Goal: Communication & Community: Connect with others

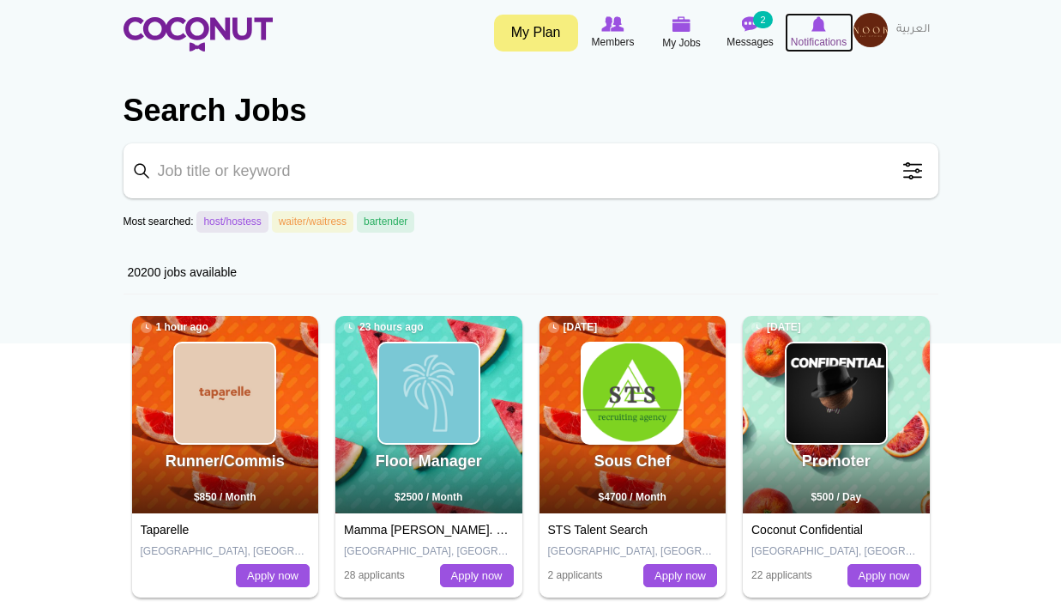
click at [851, 38] on link "Notifications" at bounding box center [819, 32] width 69 height 39
click at [877, 36] on img at bounding box center [871, 30] width 34 height 34
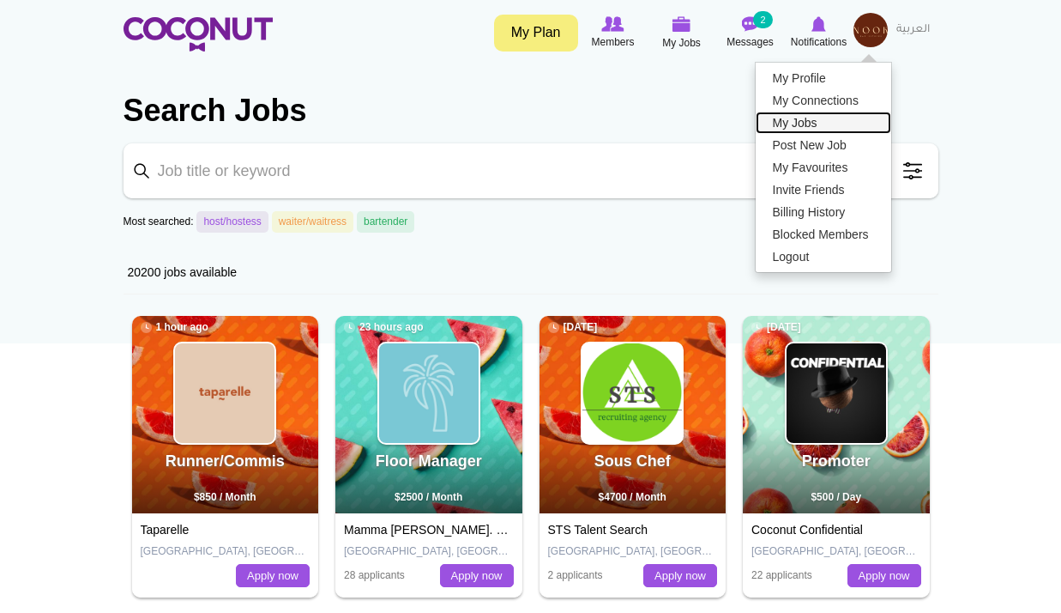
click at [842, 123] on link "My Jobs" at bounding box center [824, 123] width 136 height 22
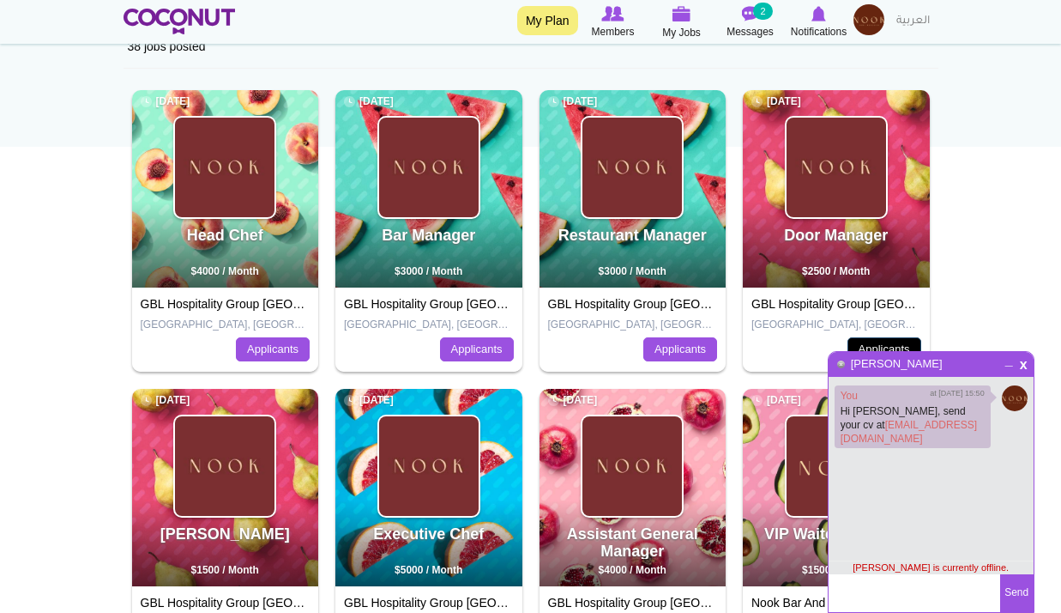
scroll to position [197, 0]
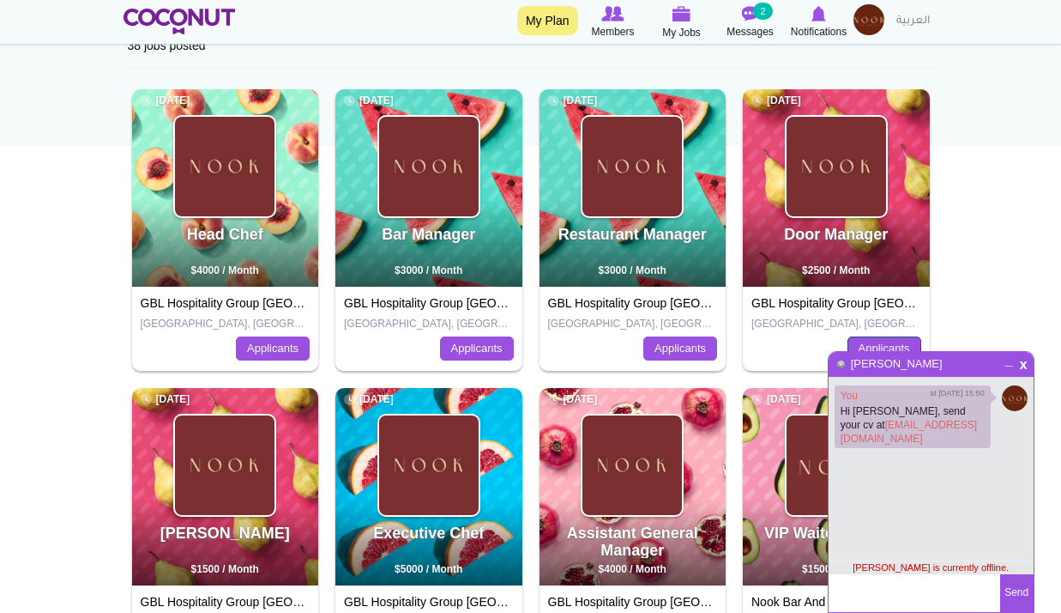
click at [877, 342] on link "Applicants" at bounding box center [885, 348] width 74 height 24
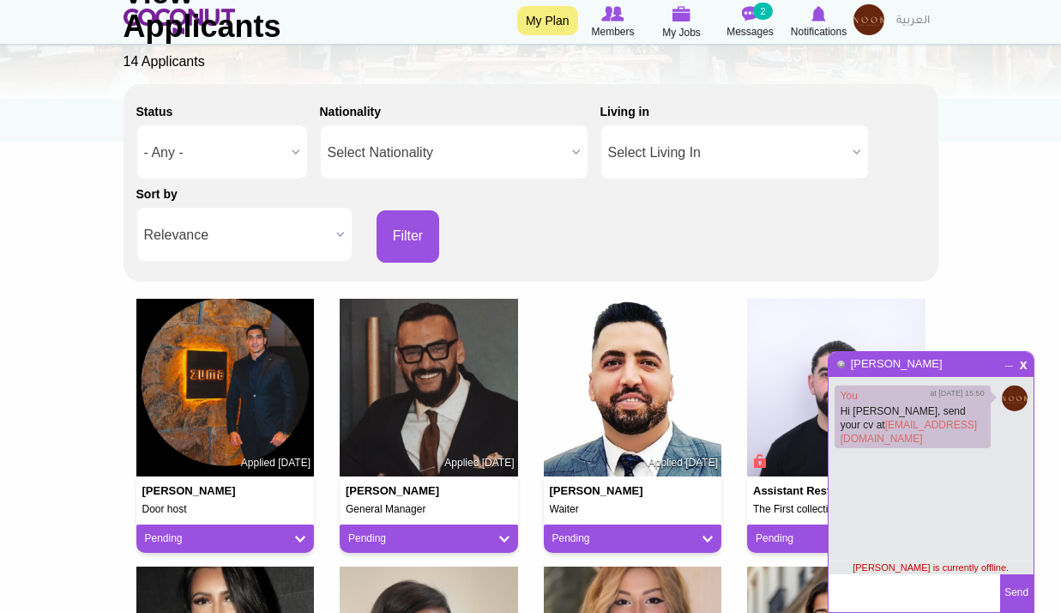
scroll to position [202, 0]
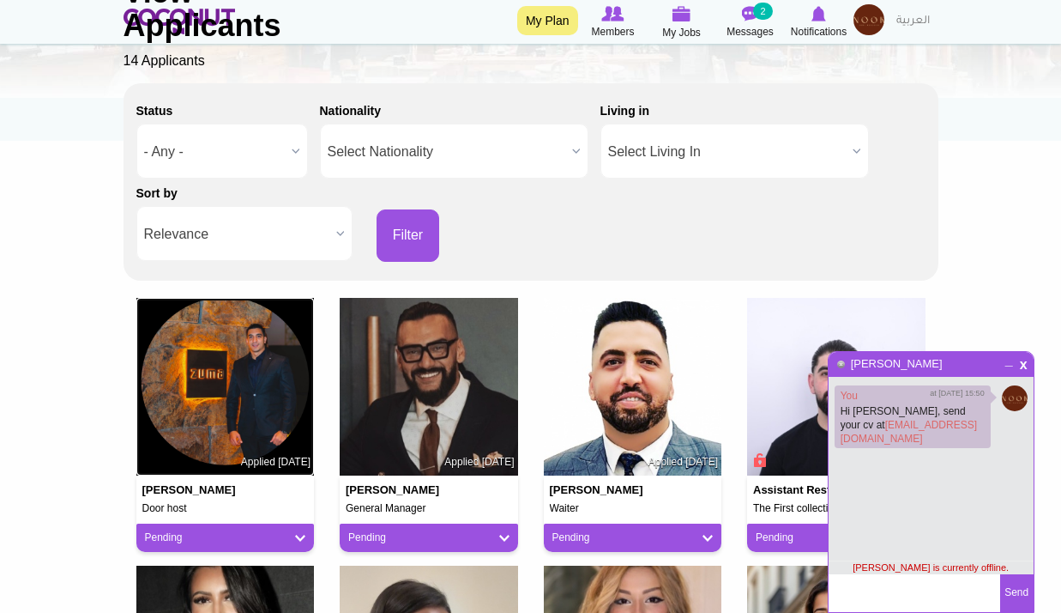
click at [200, 358] on img at bounding box center [225, 387] width 178 height 178
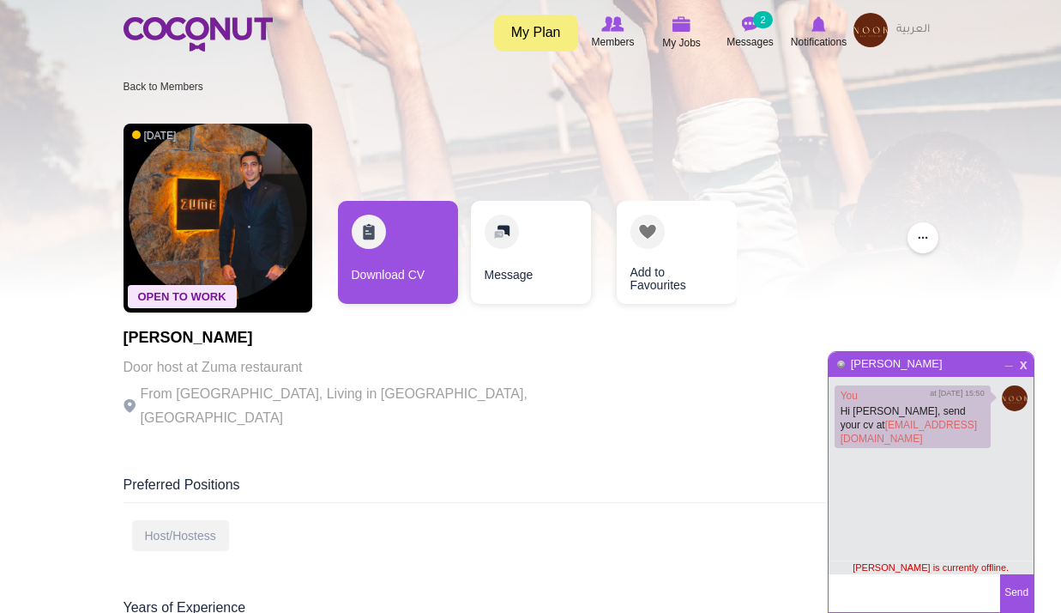
click at [1023, 364] on span "x" at bounding box center [1024, 362] width 15 height 13
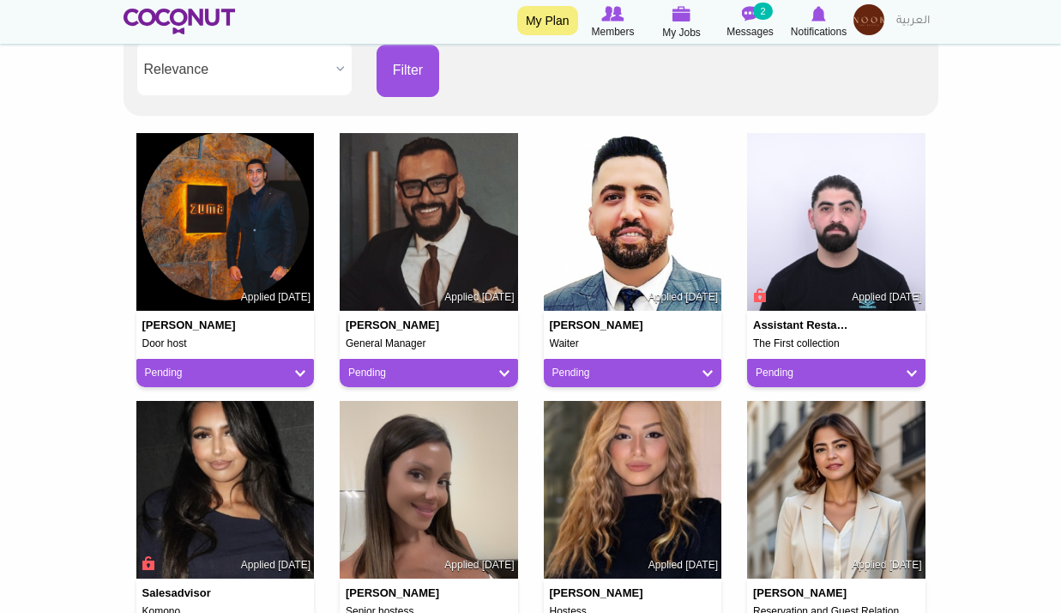
scroll to position [369, 0]
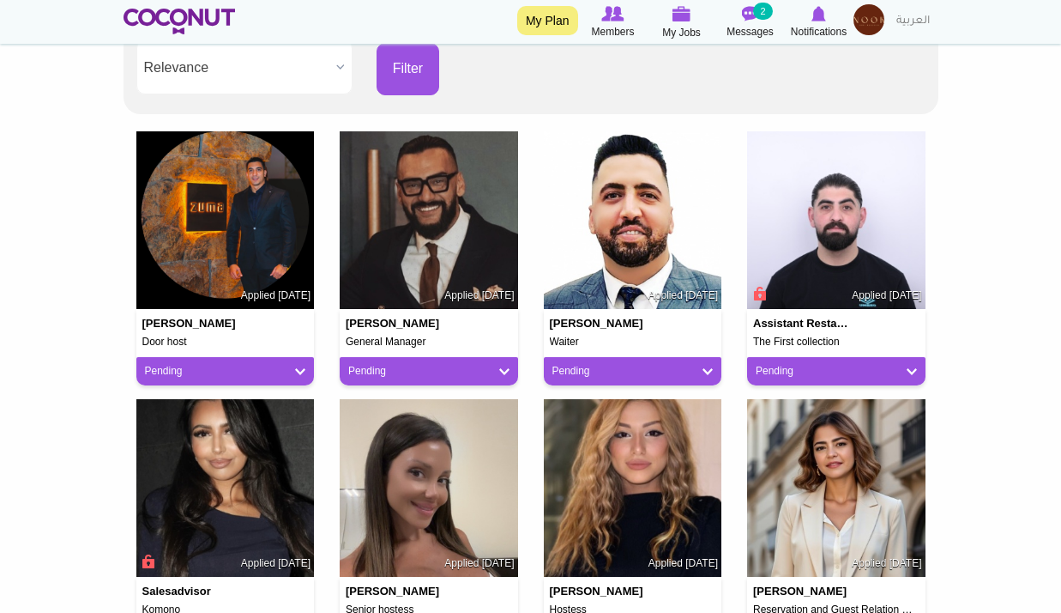
click at [196, 219] on img at bounding box center [225, 220] width 178 height 178
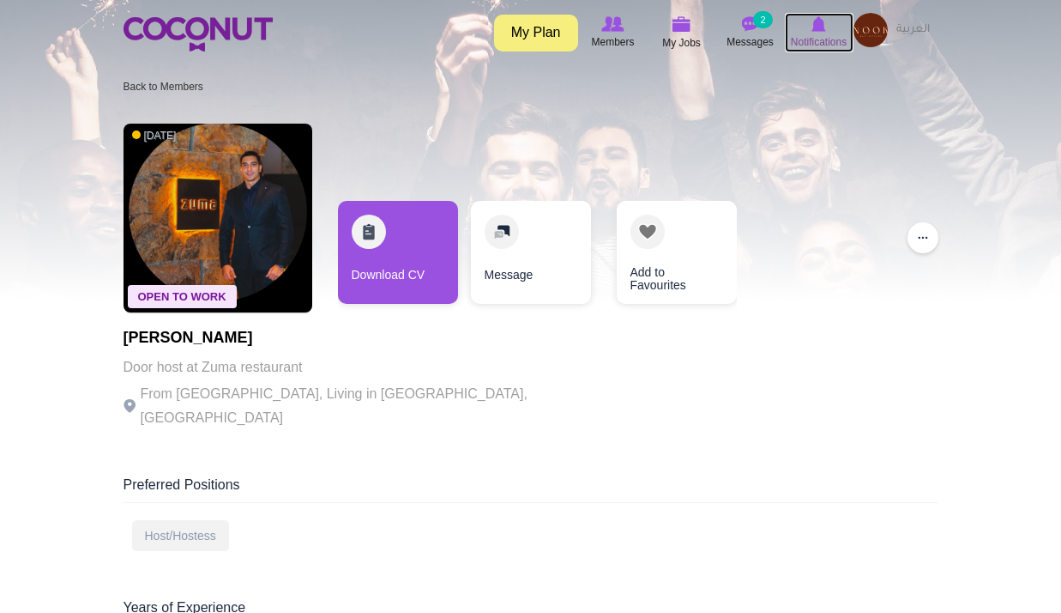
click at [809, 29] on icon at bounding box center [819, 24] width 65 height 19
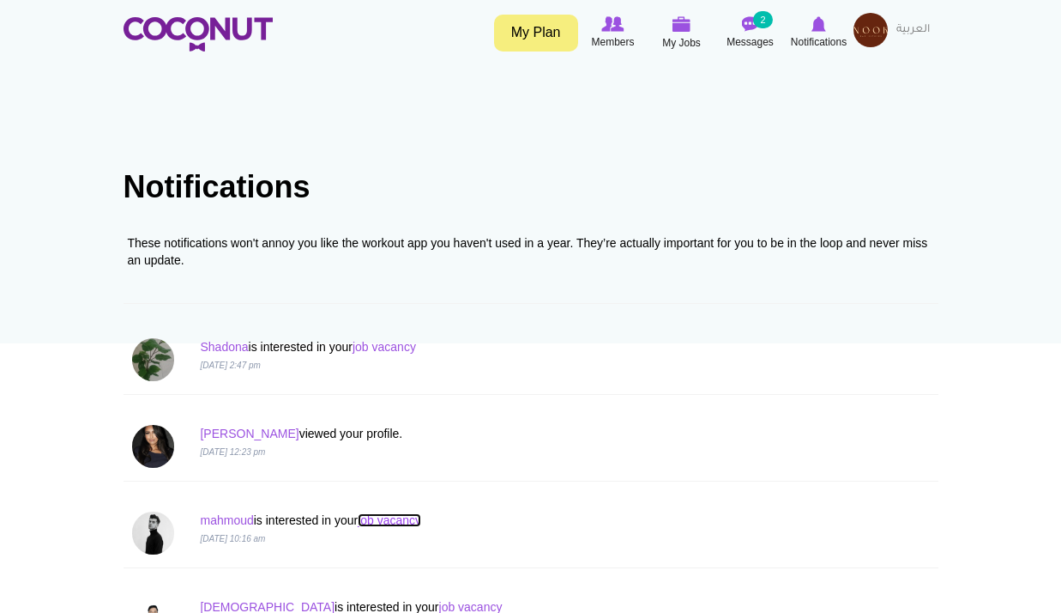
click at [400, 526] on link "job vacancy" at bounding box center [389, 520] width 63 height 14
click at [409, 349] on link "job vacancy" at bounding box center [384, 347] width 63 height 14
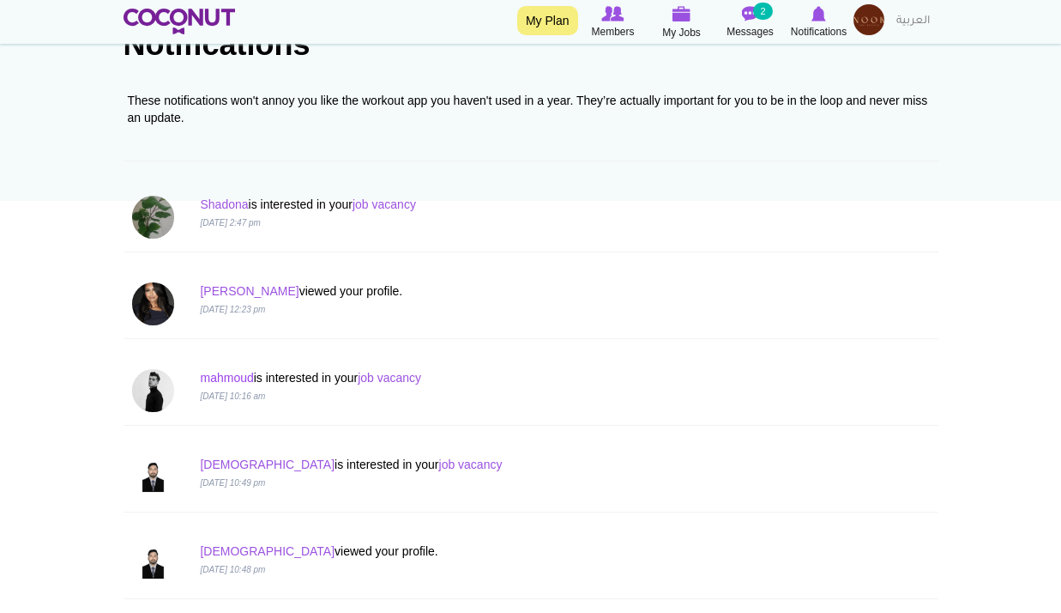
scroll to position [149, 0]
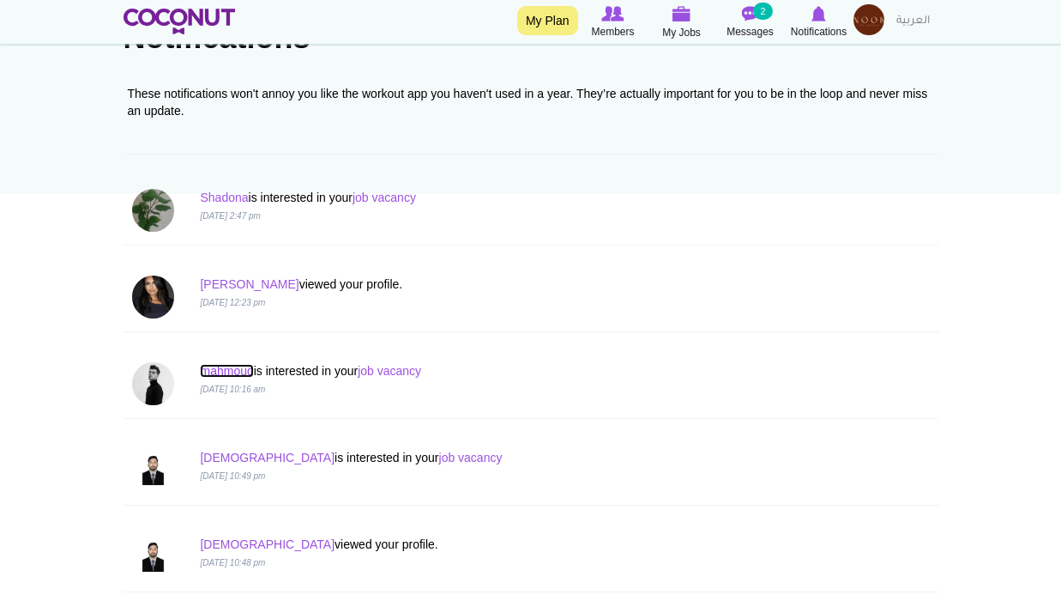
click at [238, 375] on link "mahmoud" at bounding box center [226, 371] width 53 height 14
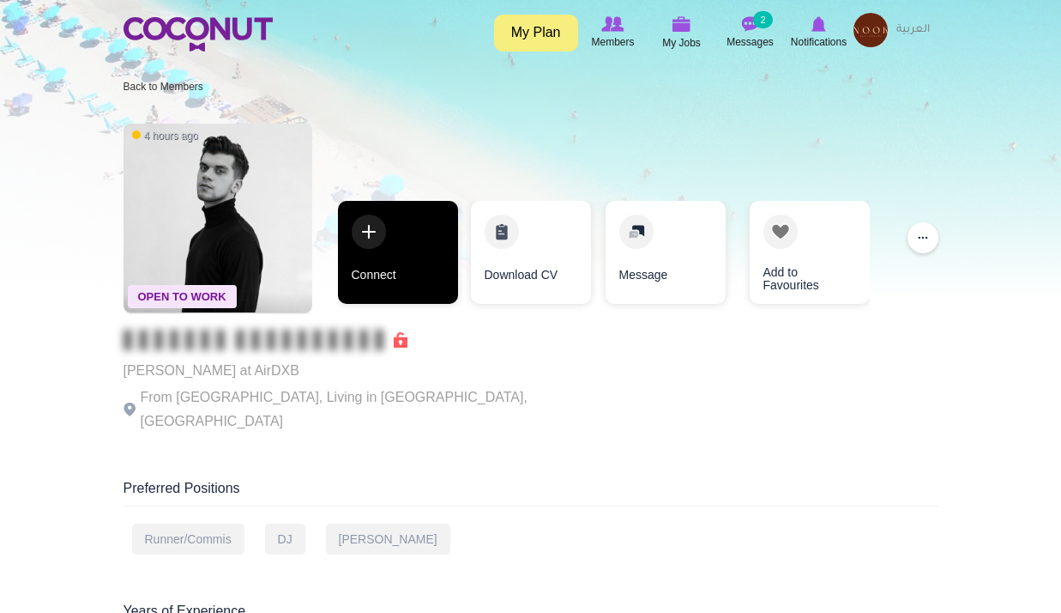
click at [388, 256] on link "Connect" at bounding box center [398, 252] width 120 height 103
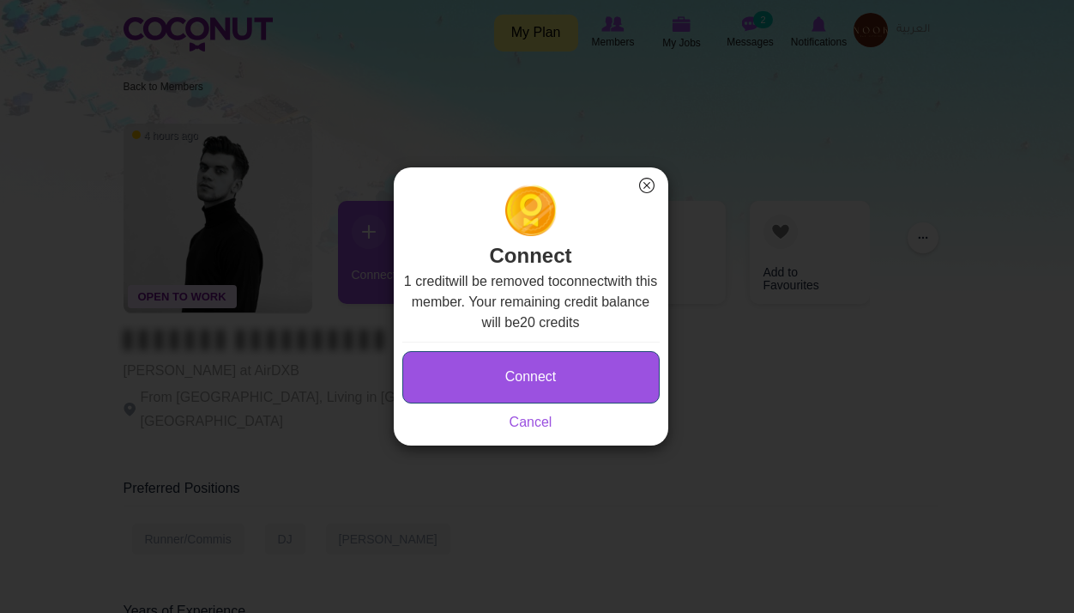
click at [605, 394] on button "Connect" at bounding box center [530, 377] width 257 height 52
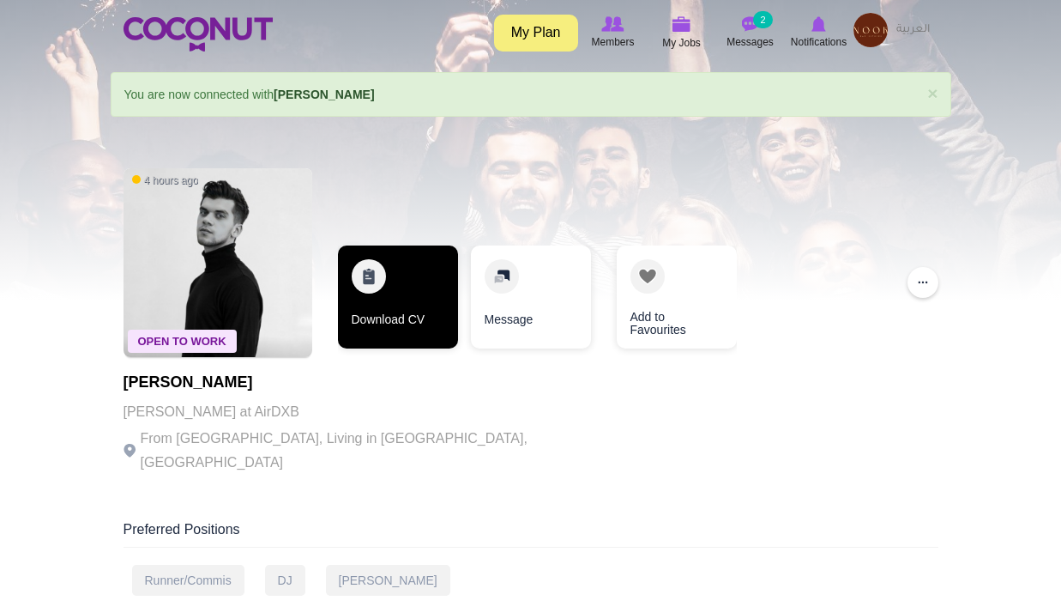
click at [363, 294] on link "Download CV" at bounding box center [398, 296] width 120 height 103
